Goal: Task Accomplishment & Management: Use online tool/utility

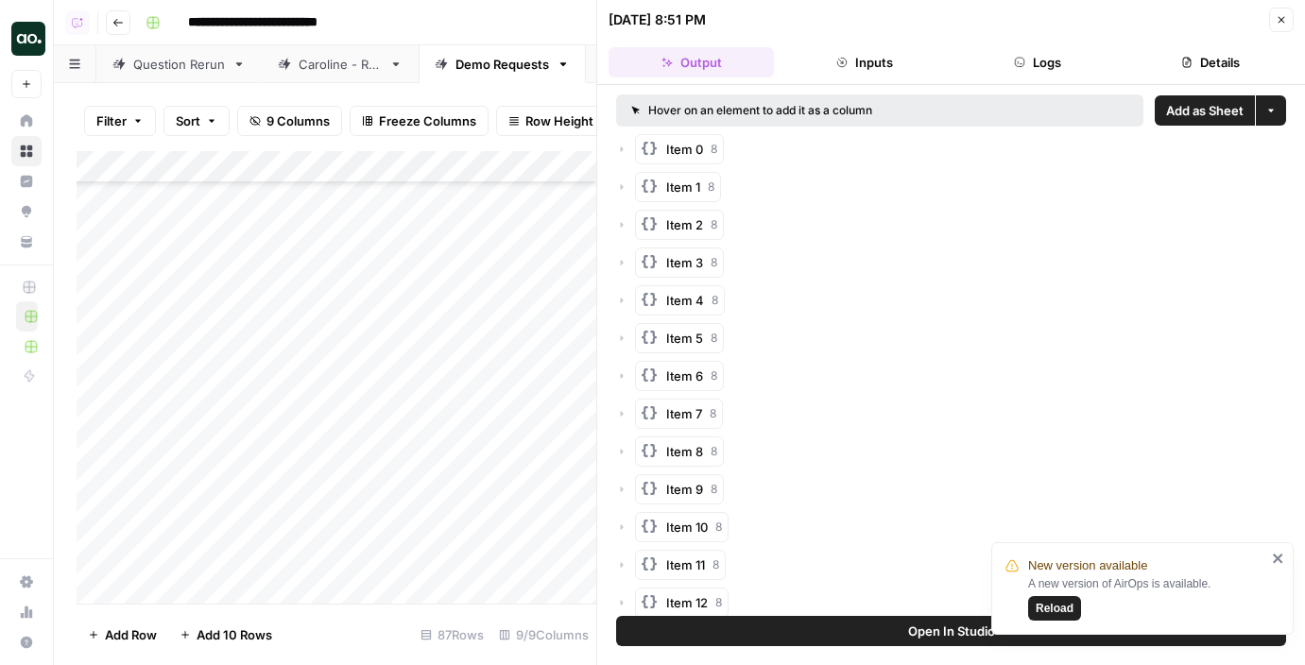
scroll to position [2405, 0]
click at [1282, 16] on icon "button" at bounding box center [1280, 19] width 11 height 11
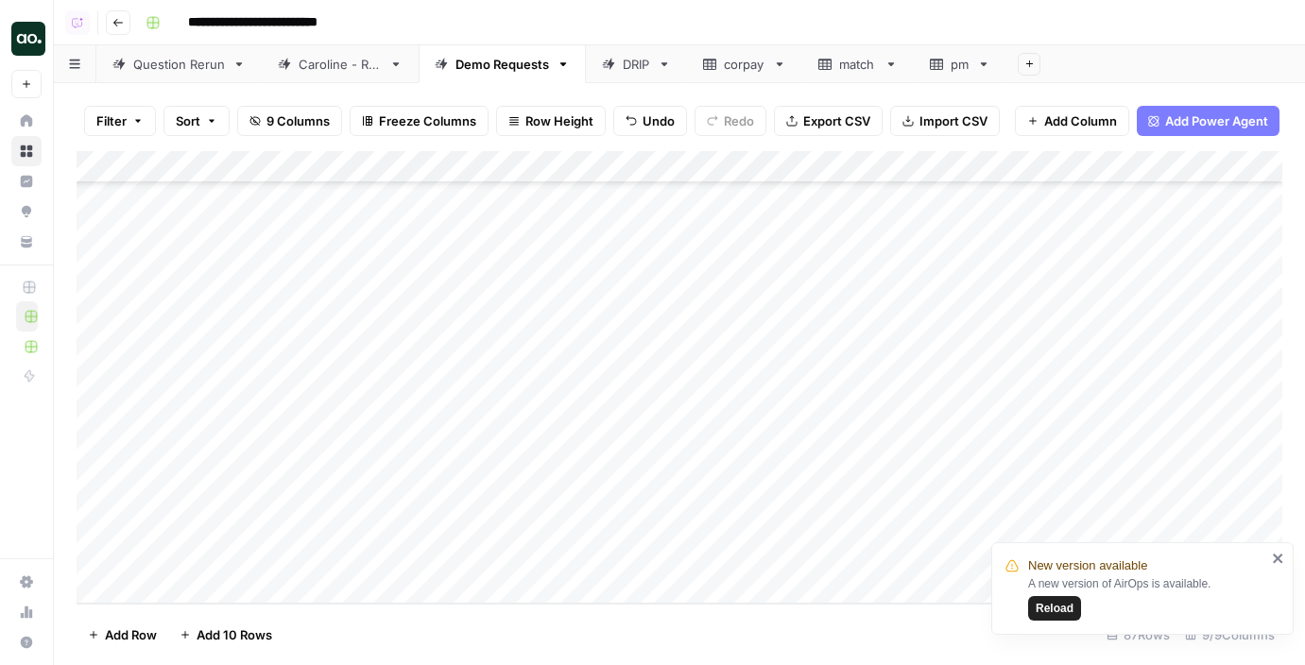
click at [1053, 608] on span "Reload" at bounding box center [1055, 608] width 38 height 17
click at [246, 633] on span "Add 10 Rows" at bounding box center [235, 634] width 76 height 19
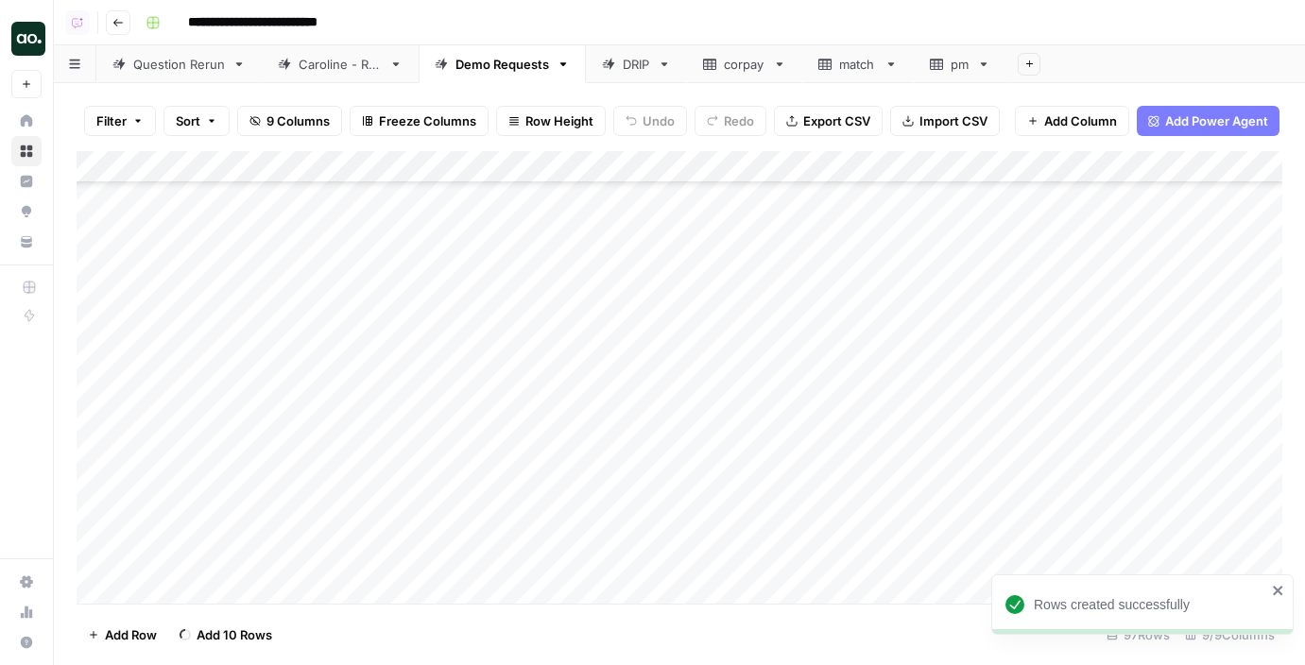
scroll to position [2726, 0]
click at [240, 242] on div "Add Column" at bounding box center [680, 377] width 1206 height 453
click at [318, 235] on div "Add Column" at bounding box center [680, 377] width 1206 height 453
click at [324, 238] on div "Add Column" at bounding box center [680, 377] width 1206 height 453
drag, startPoint x: 309, startPoint y: 237, endPoint x: 180, endPoint y: 230, distance: 129.7
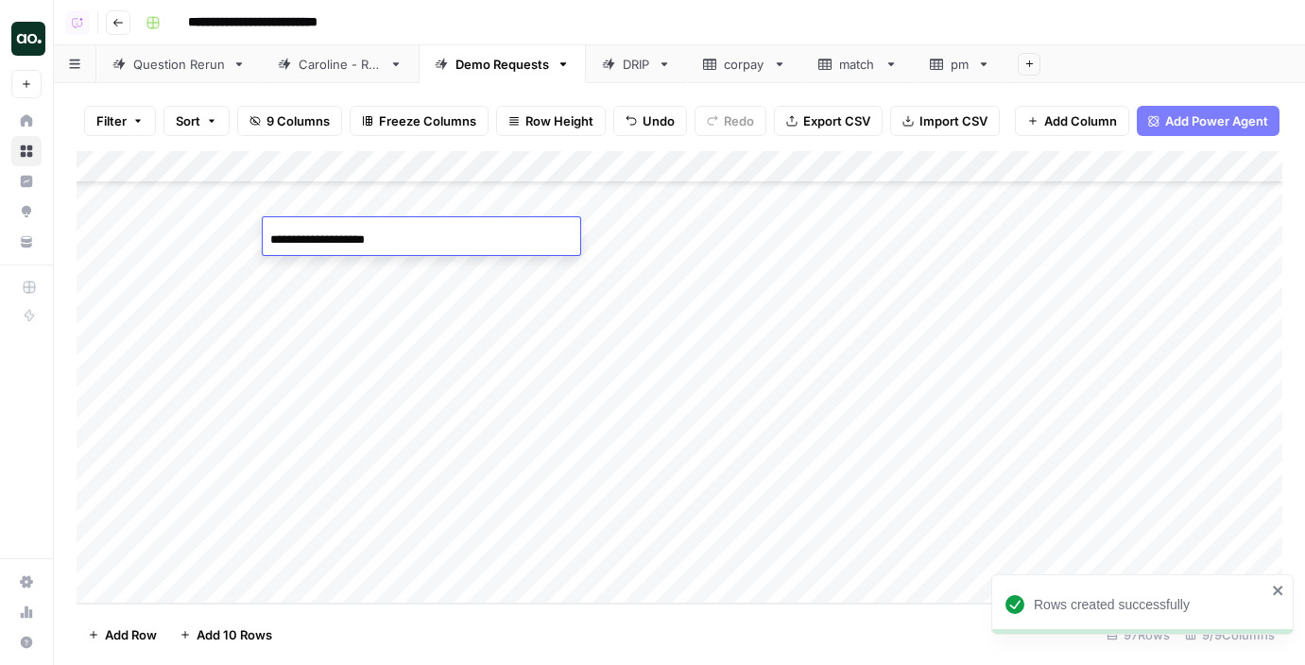
click at [180, 230] on body "**********" at bounding box center [652, 332] width 1305 height 665
click at [392, 229] on input "**********" at bounding box center [421, 240] width 302 height 23
type input "**********"
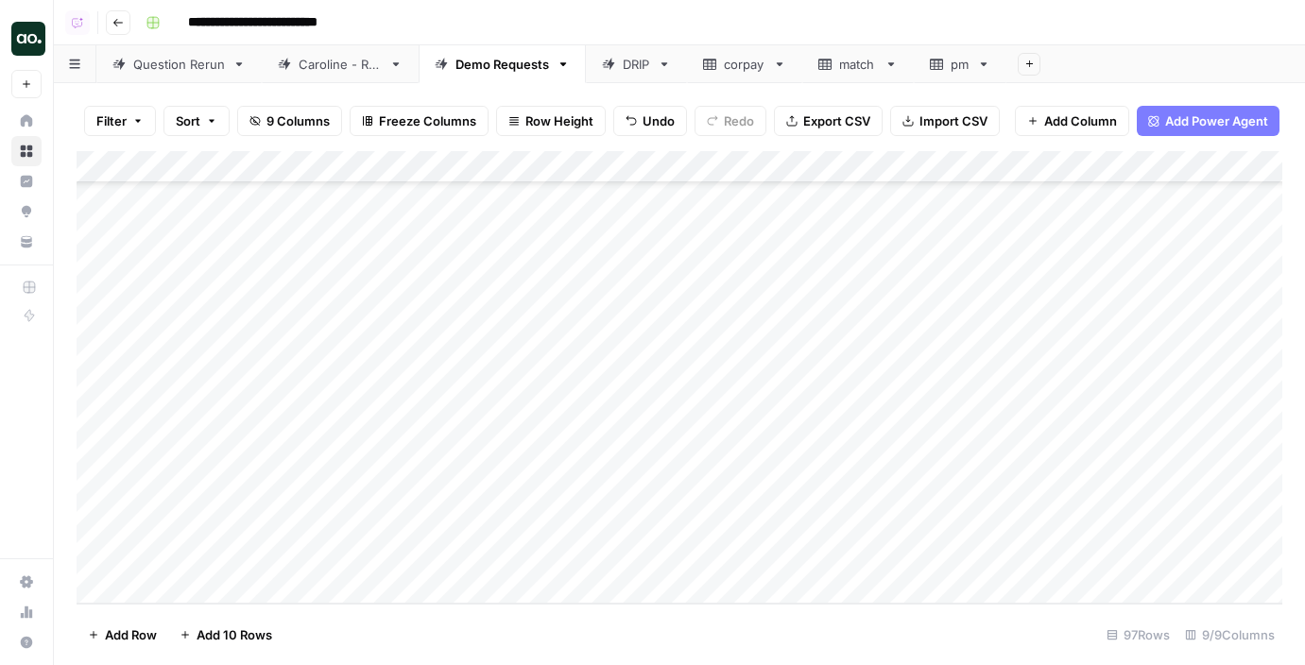
click at [486, 204] on div "Add Column" at bounding box center [680, 377] width 1206 height 453
drag, startPoint x: 573, startPoint y: 215, endPoint x: 572, endPoint y: 227, distance: 11.4
click at [573, 230] on div "Add Column" at bounding box center [680, 377] width 1206 height 453
click at [721, 234] on div "Add Column" at bounding box center [680, 377] width 1206 height 453
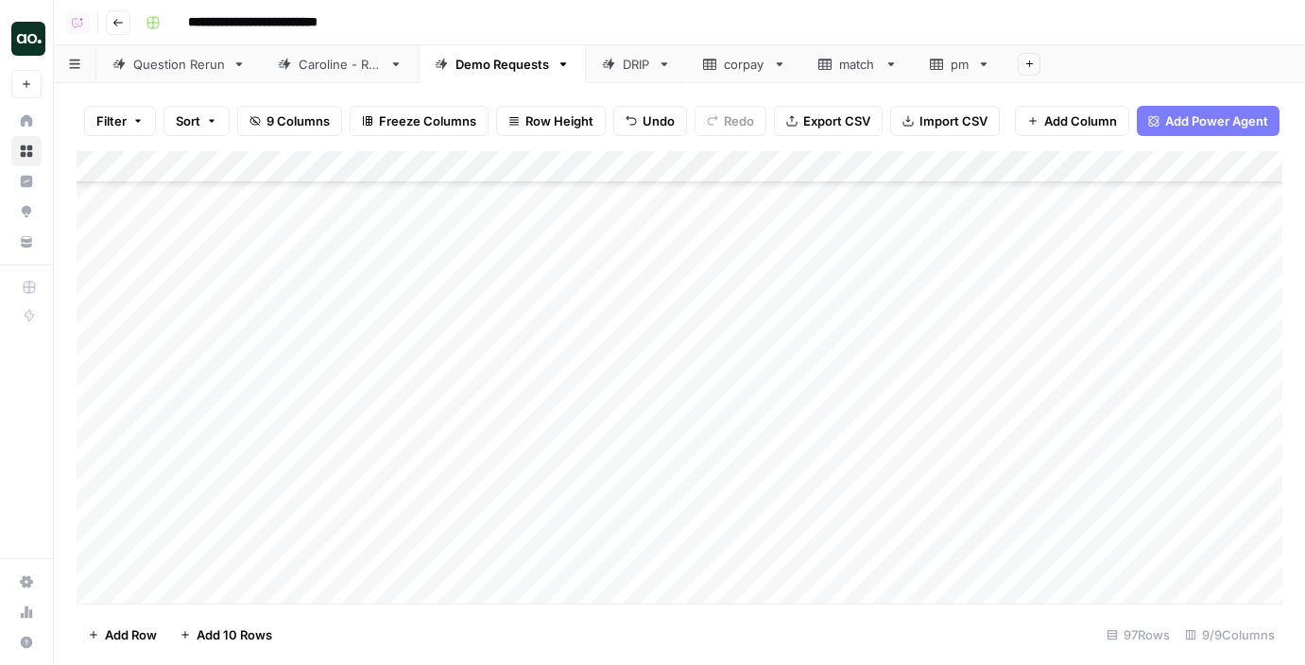
click at [223, 400] on div "Add Column" at bounding box center [680, 377] width 1206 height 453
click at [287, 390] on div "Add Column" at bounding box center [680, 377] width 1206 height 453
click at [293, 396] on div "Add Column" at bounding box center [680, 377] width 1206 height 453
drag, startPoint x: 340, startPoint y: 403, endPoint x: 170, endPoint y: 375, distance: 172.4
click at [170, 375] on body "**********" at bounding box center [652, 332] width 1305 height 665
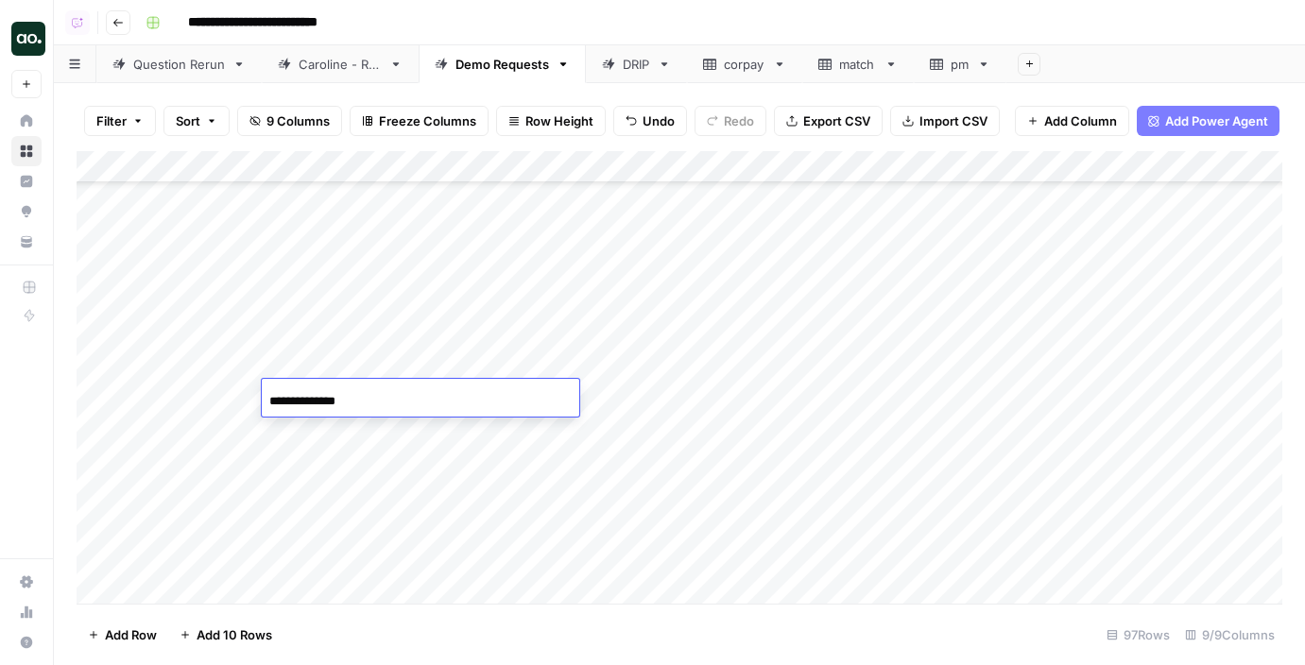
click at [392, 395] on input "**********" at bounding box center [420, 401] width 302 height 23
type input "**********"
click at [513, 367] on div "Add Column" at bounding box center [680, 377] width 1206 height 453
drag, startPoint x: 577, startPoint y: 378, endPoint x: 576, endPoint y: 402, distance: 24.6
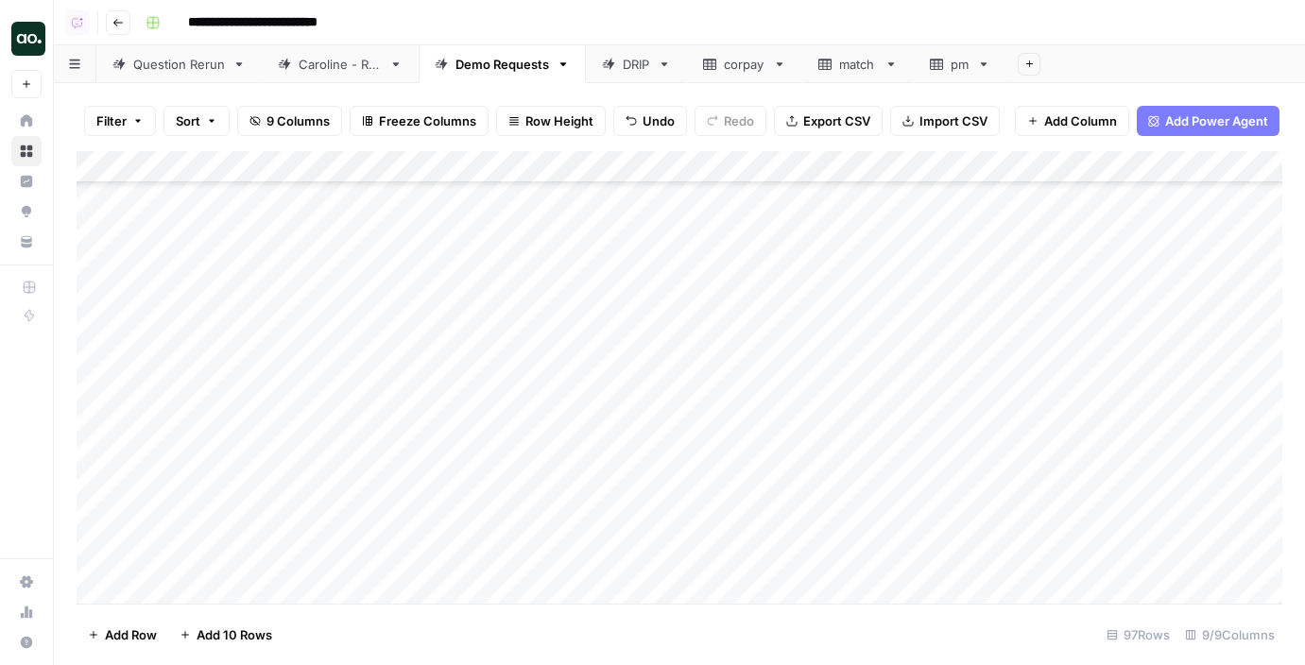
click at [576, 402] on div "Add Column" at bounding box center [680, 377] width 1206 height 453
click at [722, 397] on div "Add Column" at bounding box center [680, 377] width 1206 height 453
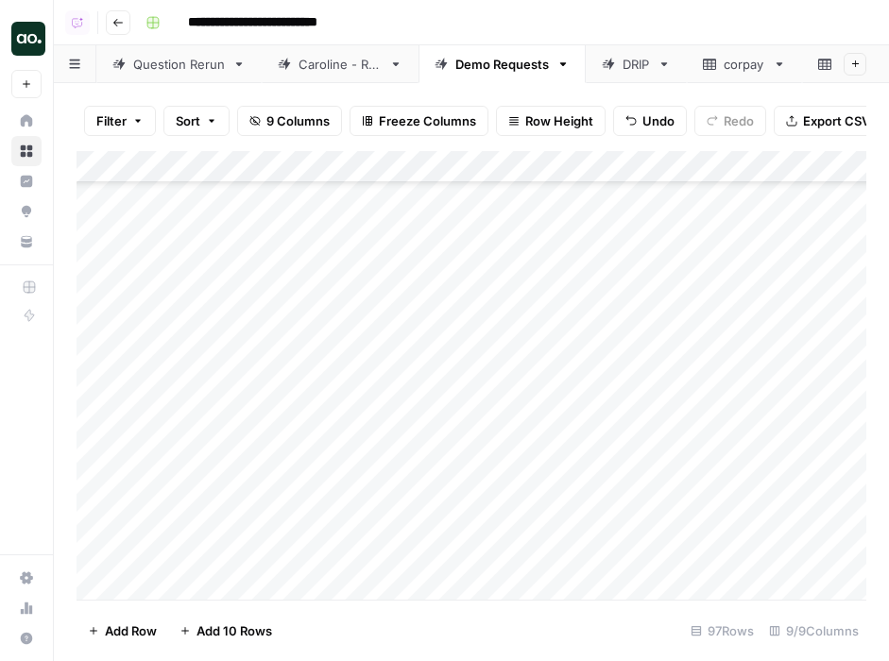
scroll to position [2596, 0]
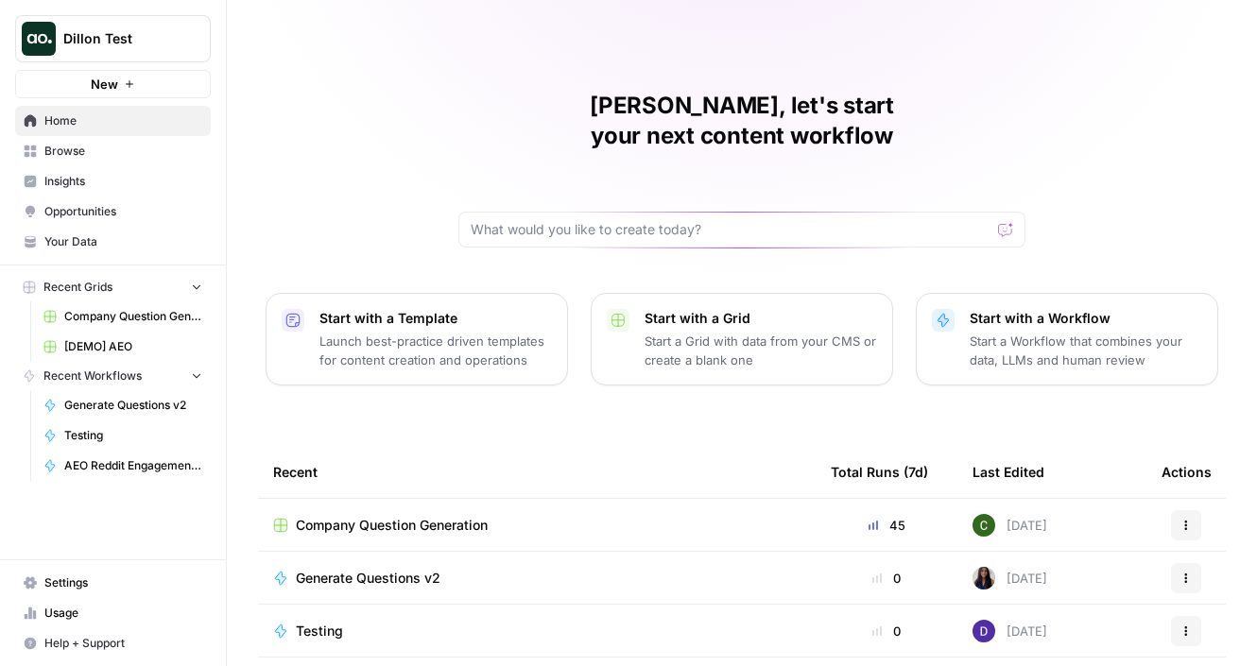
click at [96, 14] on div "Dillon Test New" at bounding box center [113, 49] width 226 height 98
click at [99, 27] on button "Dillon Test" at bounding box center [113, 38] width 196 height 47
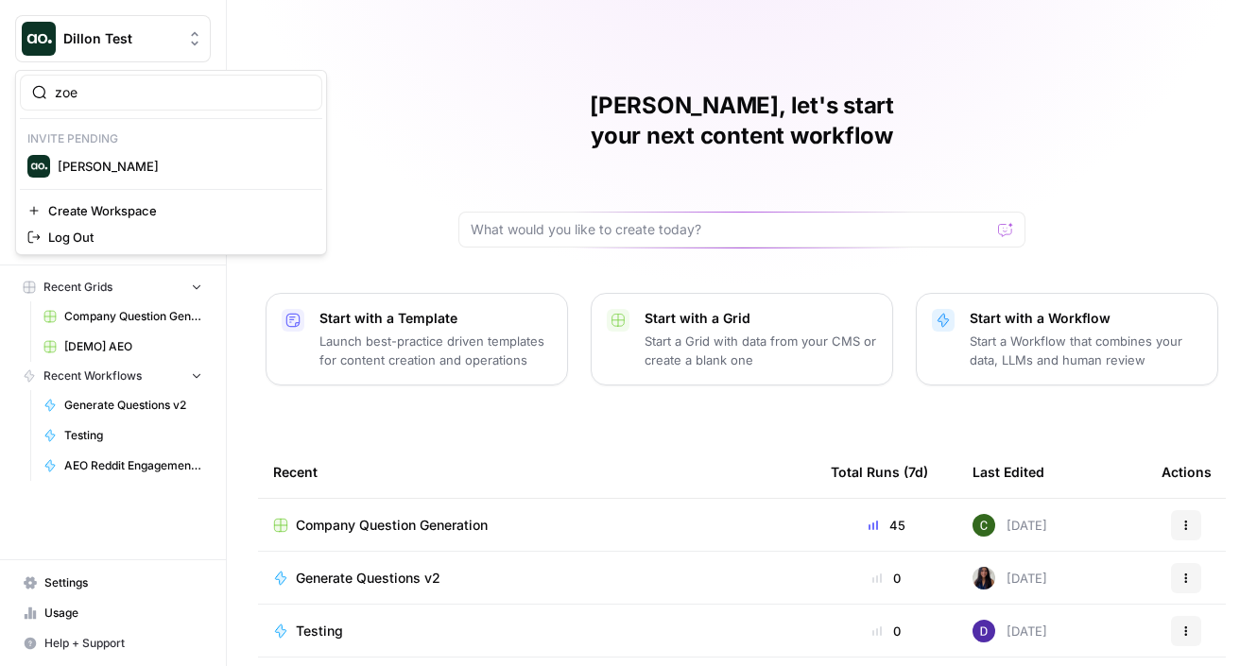
type input "zoe"
click at [105, 160] on span "[PERSON_NAME]" at bounding box center [182, 166] width 249 height 19
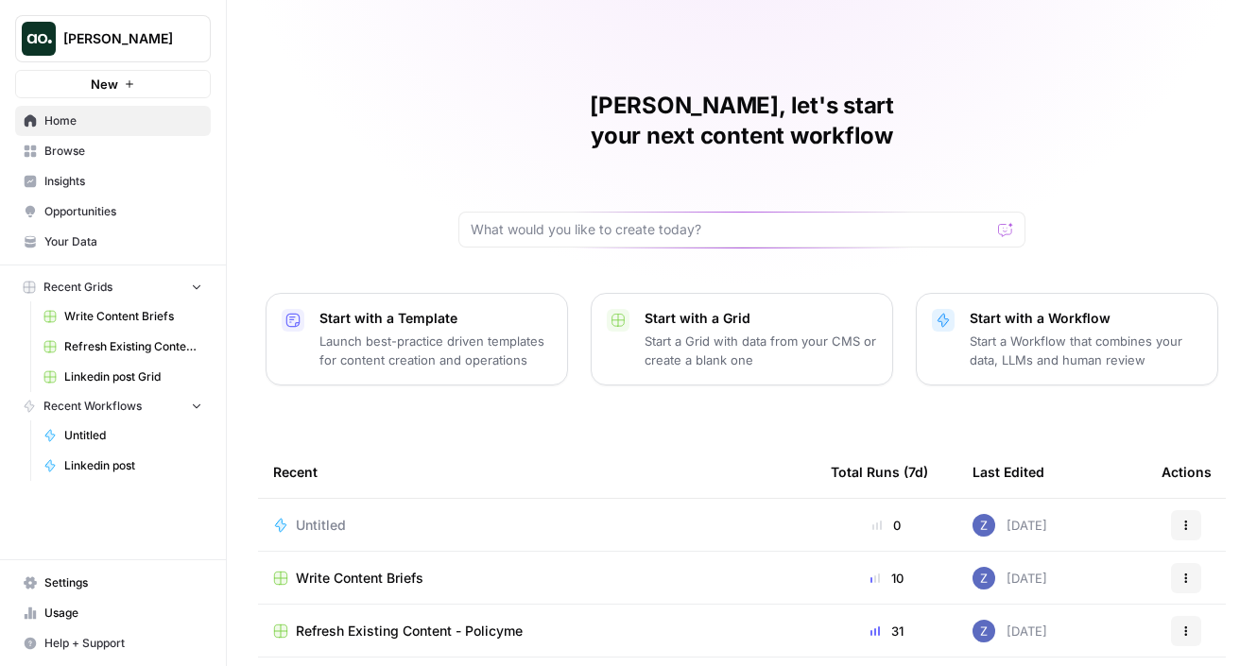
click at [101, 177] on span "Insights" at bounding box center [123, 181] width 158 height 17
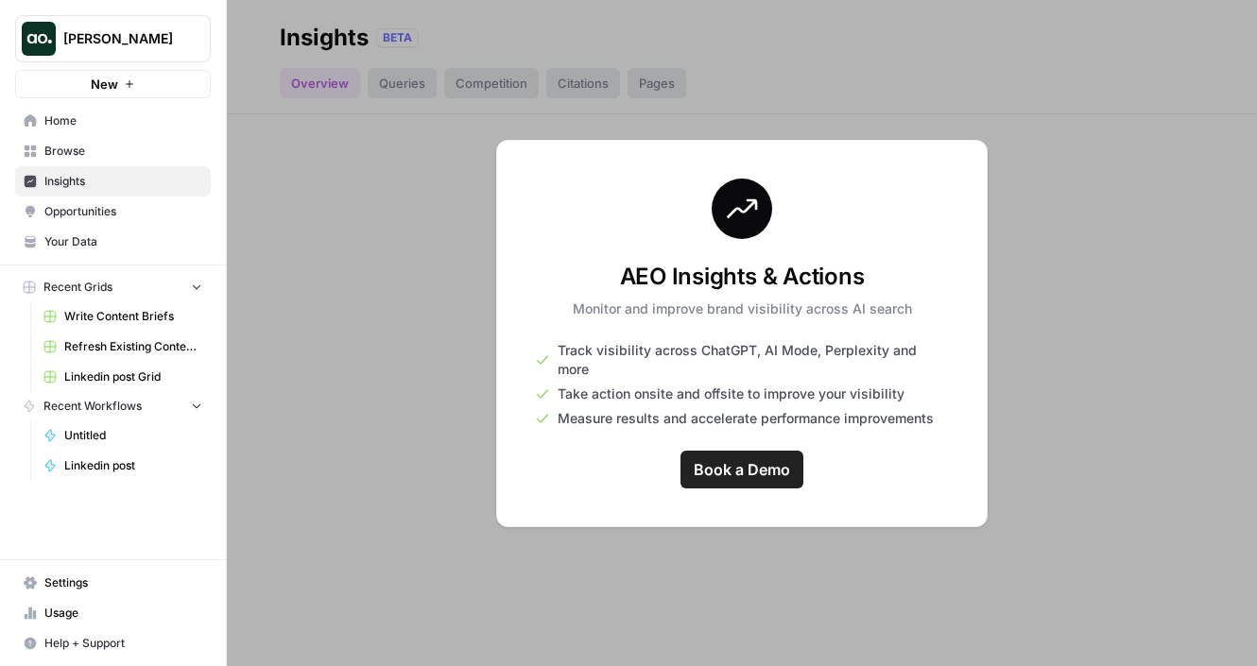
click at [135, 183] on span "Insights" at bounding box center [123, 181] width 158 height 17
click at [77, 180] on span "Insights" at bounding box center [123, 181] width 158 height 17
